Goal: Use online tool/utility: Utilize a website feature to perform a specific function

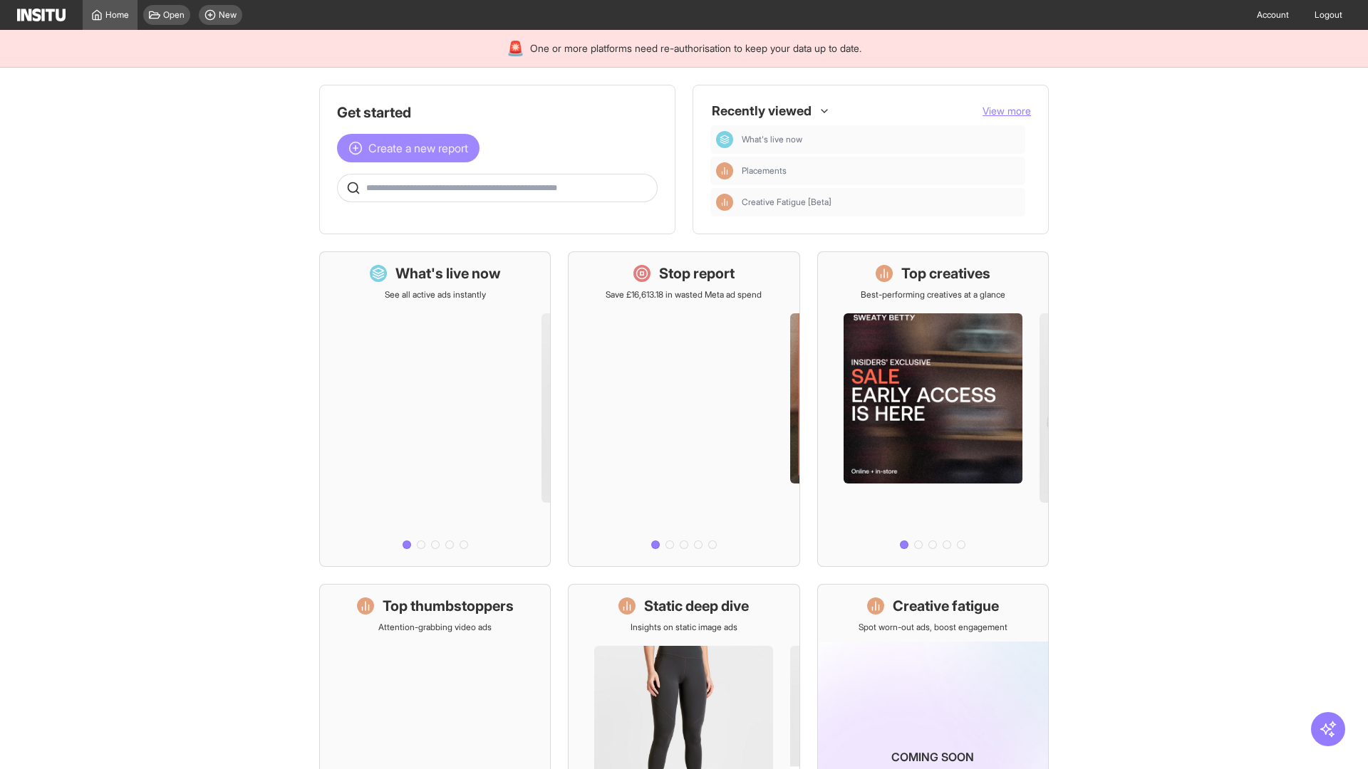
click at [412, 148] on span "Create a new report" at bounding box center [418, 148] width 100 height 17
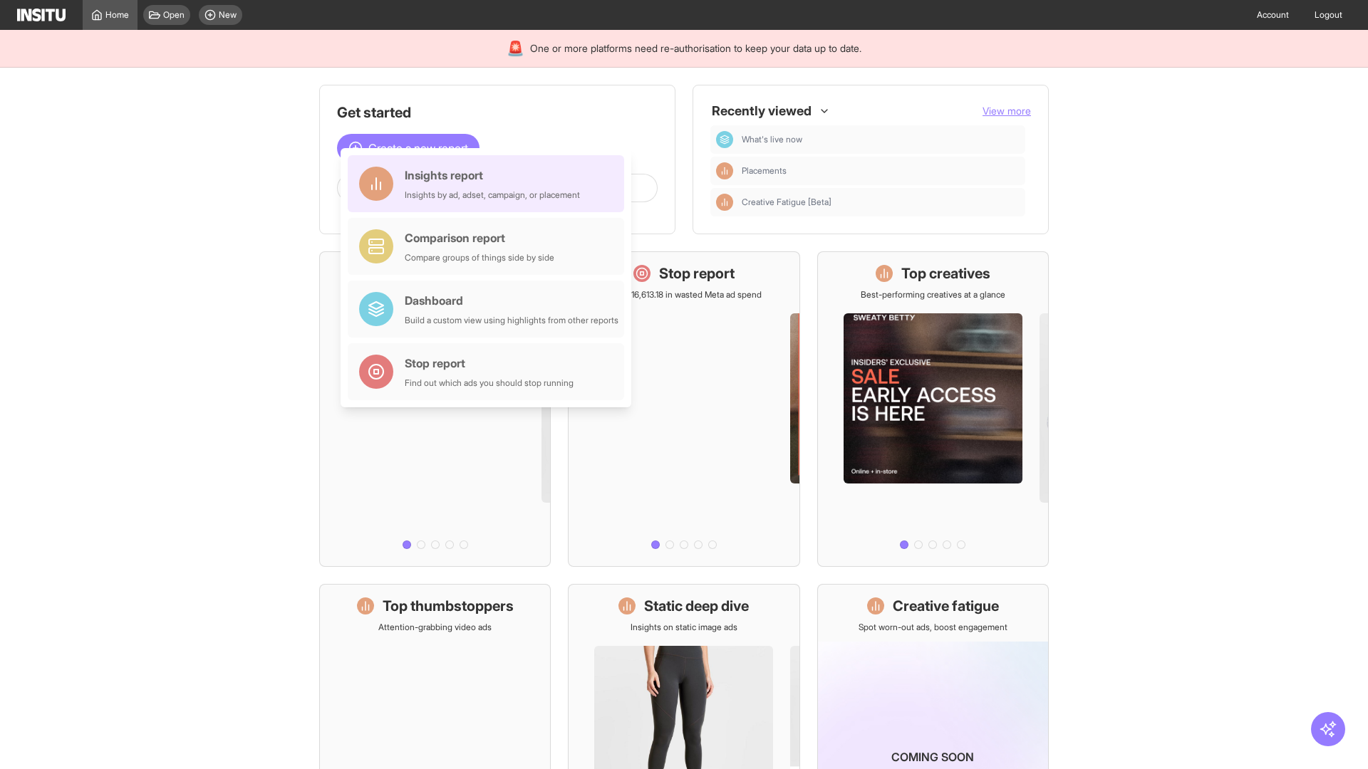
click at [489, 184] on div "Insights report Insights by ad, adset, campaign, or placement" at bounding box center [492, 184] width 175 height 34
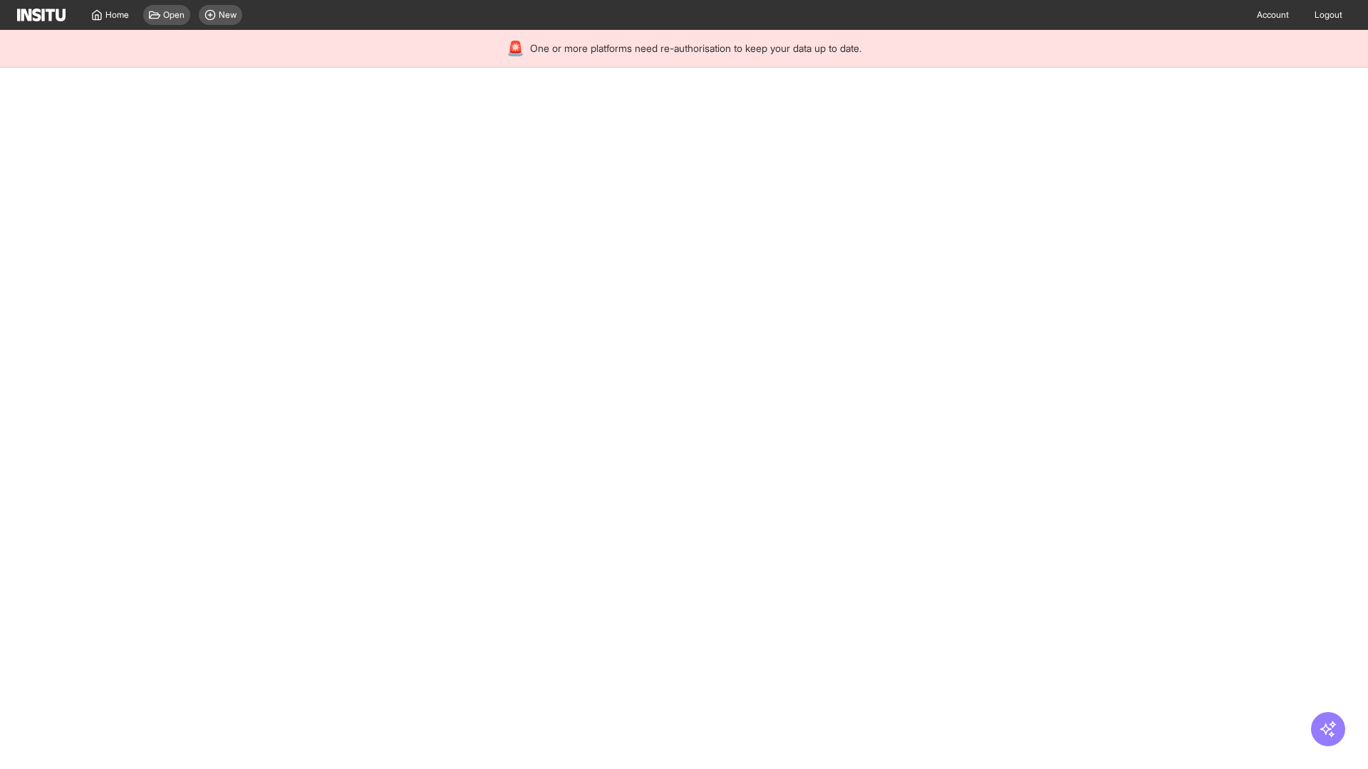
select select "**"
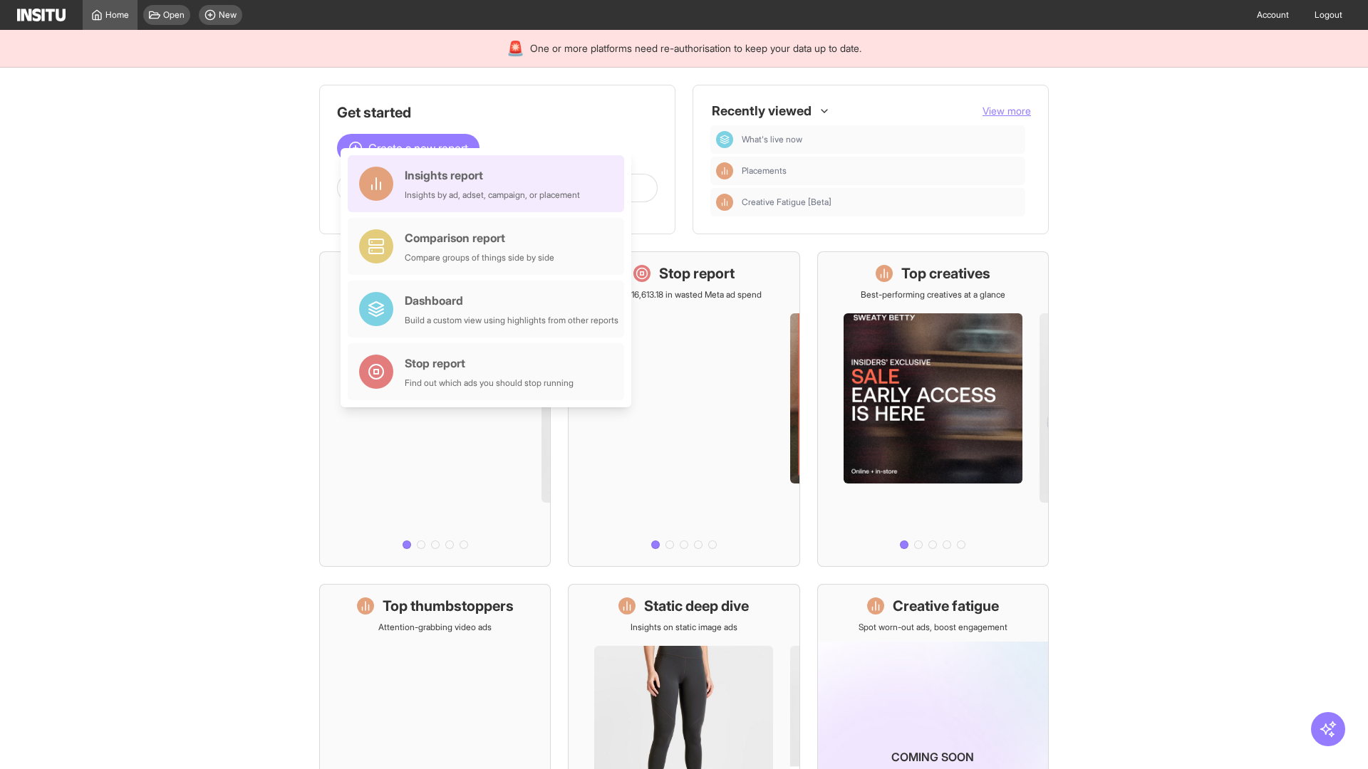
click at [489, 184] on div "Insights report Insights by ad, adset, campaign, or placement" at bounding box center [492, 184] width 175 height 34
